Goal: Find specific page/section: Find specific page/section

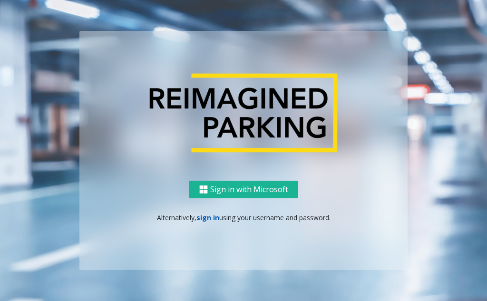
click at [206, 220] on link "sign in" at bounding box center [207, 217] width 23 height 9
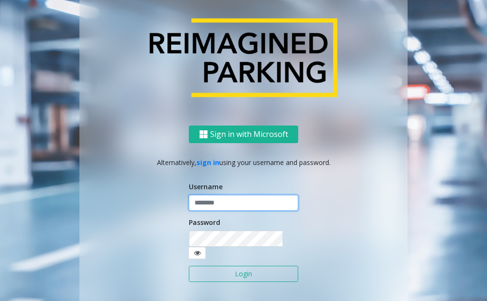
type input "**********"
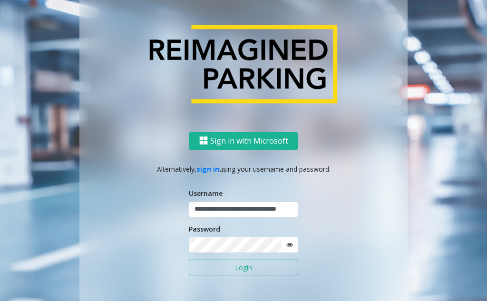
click at [224, 267] on button "Login" at bounding box center [243, 267] width 109 height 16
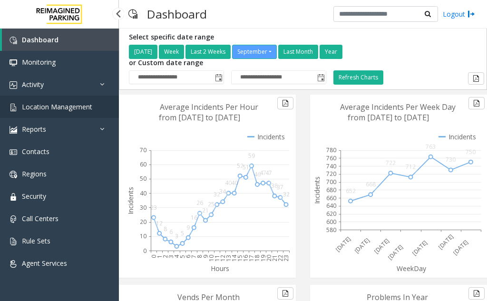
click at [52, 110] on span "Location Management" at bounding box center [57, 106] width 70 height 9
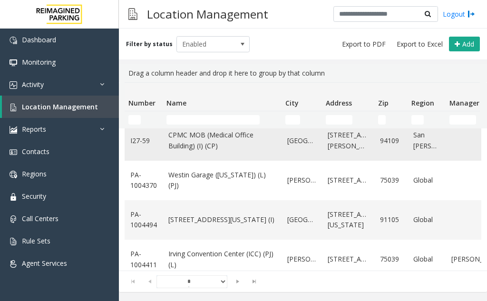
scroll to position [618, 0]
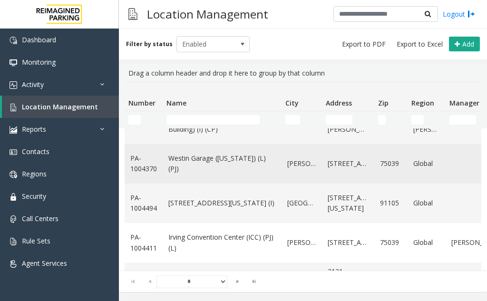
click at [187, 166] on link "Westin Garage ([US_STATE]) (L)(PJ)" at bounding box center [221, 163] width 107 height 21
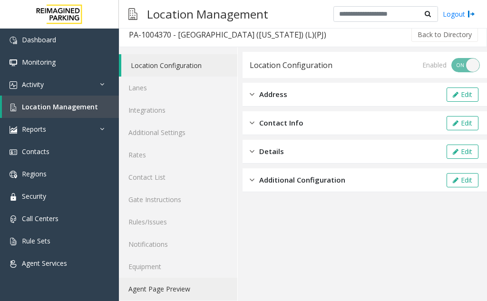
scroll to position [12, 0]
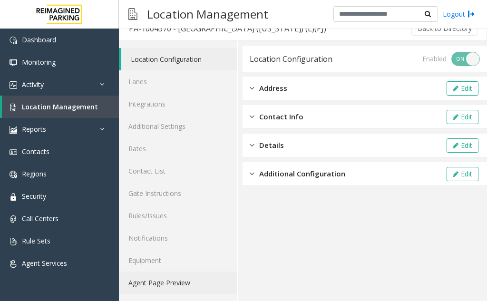
click at [162, 271] on link "Agent Page Preview" at bounding box center [178, 282] width 118 height 22
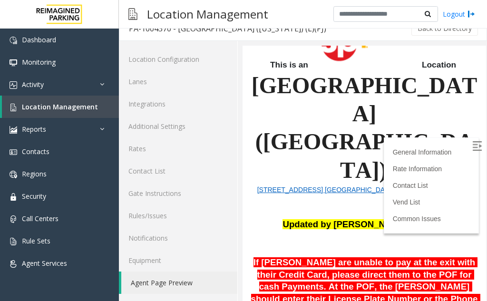
scroll to position [143, 0]
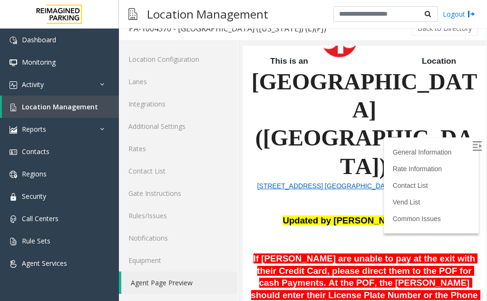
click at [472, 145] on img at bounding box center [477, 146] width 10 height 10
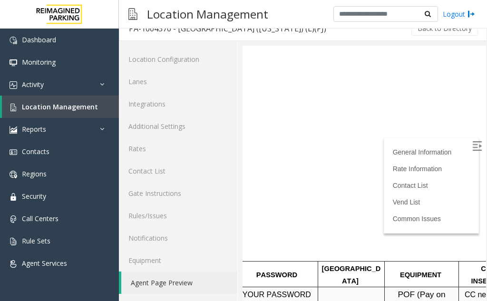
scroll to position [428, 296]
